Goal: Use online tool/utility: Utilize a website feature to perform a specific function

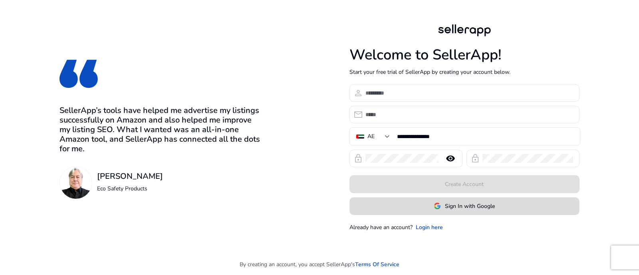
click at [469, 204] on span "Sign In with Google" at bounding box center [470, 206] width 50 height 8
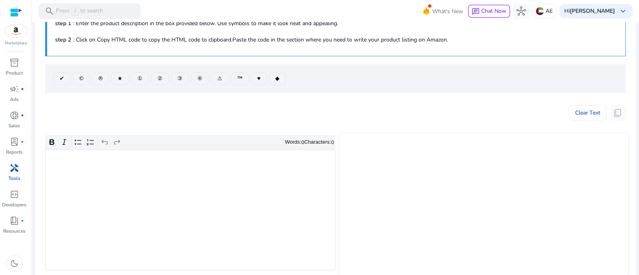
scroll to position [150, 0]
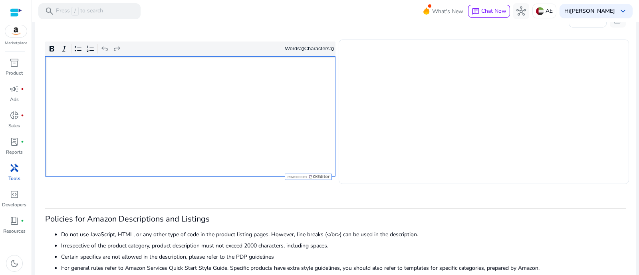
click at [196, 134] on div "Rich Text Editor. Editing area: main. Press Alt+0 for help." at bounding box center [190, 116] width 290 height 121
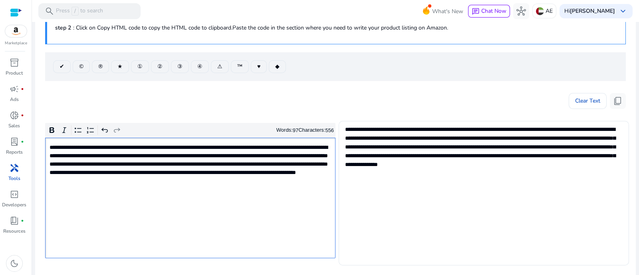
scroll to position [49, 0]
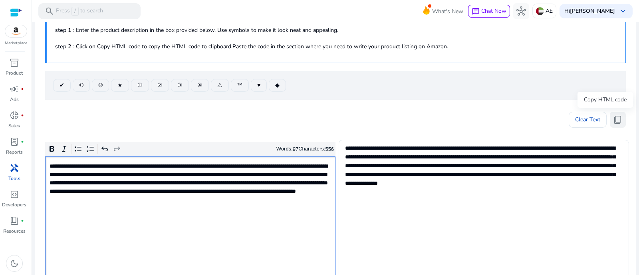
click at [613, 123] on span "content_copy" at bounding box center [618, 120] width 10 height 10
click at [256, 209] on div "**********" at bounding box center [190, 216] width 290 height 121
click at [609, 121] on button "content_copy" at bounding box center [617, 120] width 16 height 16
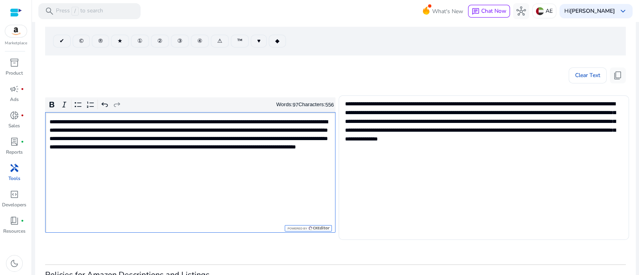
scroll to position [99, 0]
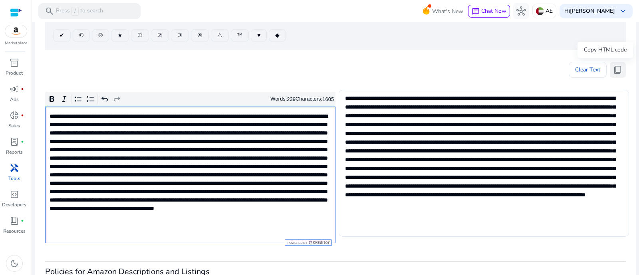
click at [619, 66] on span "content_copy" at bounding box center [618, 70] width 10 height 10
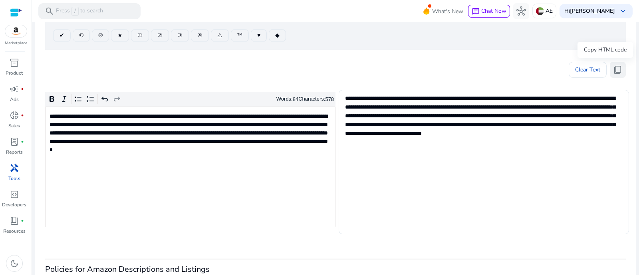
click at [614, 68] on span "content_copy" at bounding box center [618, 70] width 10 height 10
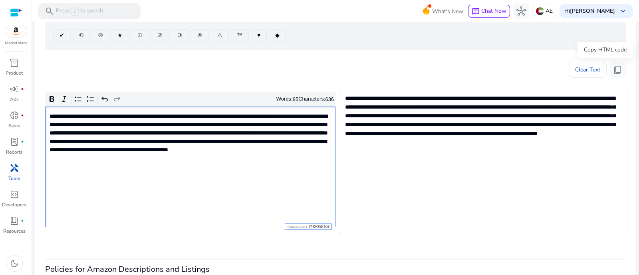
click at [615, 67] on span "content_copy" at bounding box center [618, 70] width 10 height 10
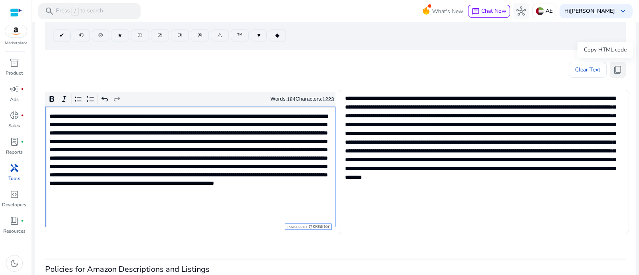
click at [618, 67] on span "content_copy" at bounding box center [618, 70] width 10 height 10
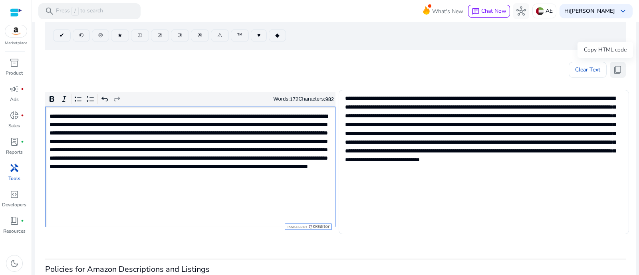
click at [619, 69] on button "content_copy" at bounding box center [617, 70] width 16 height 16
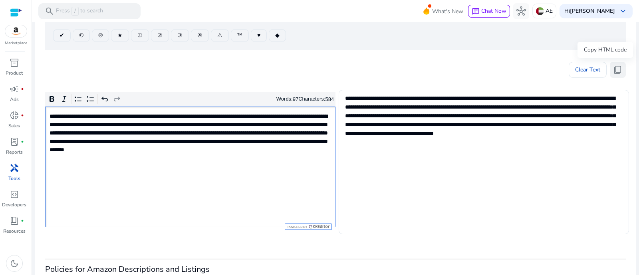
click at [609, 75] on button "content_copy" at bounding box center [617, 70] width 16 height 16
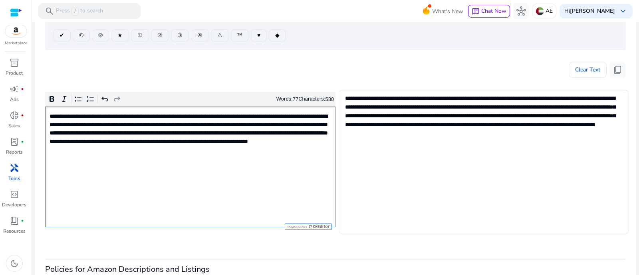
type textarea "**********"
drag, startPoint x: 615, startPoint y: 65, endPoint x: 421, endPoint y: 11, distance: 201.3
click at [614, 65] on span "content_copy" at bounding box center [618, 70] width 10 height 10
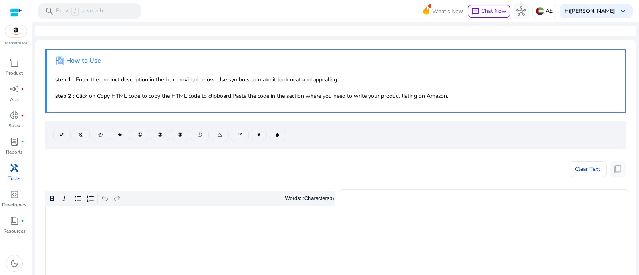
scroll to position [99, 0]
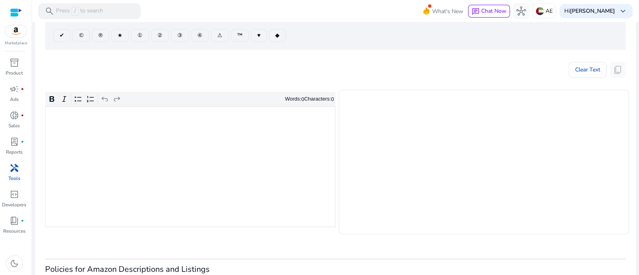
click at [209, 154] on div "Rich Text Editor. Editing area: main. Press Alt+0 for help." at bounding box center [190, 167] width 290 height 121
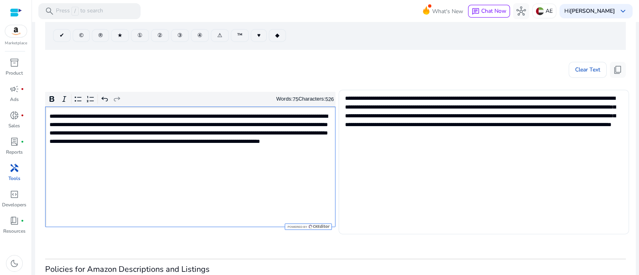
scroll to position [0, 0]
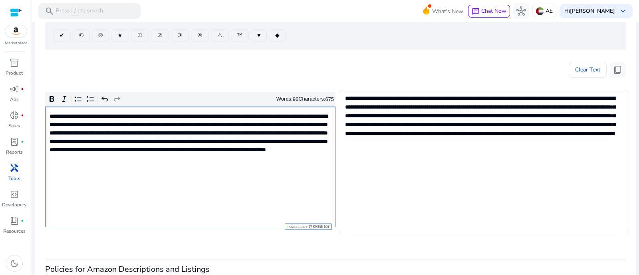
type textarea "**********"
drag, startPoint x: 614, startPoint y: 69, endPoint x: 468, endPoint y: 41, distance: 149.1
click at [614, 69] on span "content_copy" at bounding box center [618, 70] width 10 height 10
